Goal: Find specific page/section

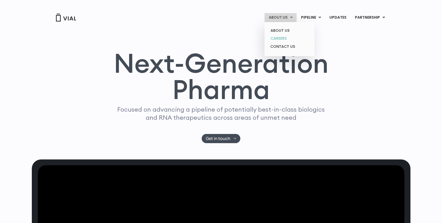
click at [284, 37] on link "CAREERS" at bounding box center [289, 38] width 46 height 8
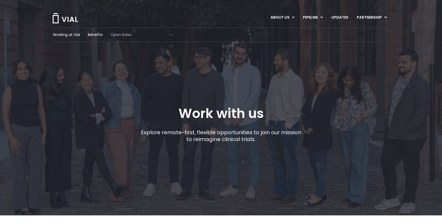
click at [126, 36] on span "Open Roles" at bounding box center [121, 35] width 21 height 6
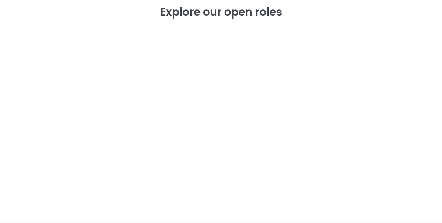
scroll to position [622, 0]
